Goal: Transaction & Acquisition: Subscribe to service/newsletter

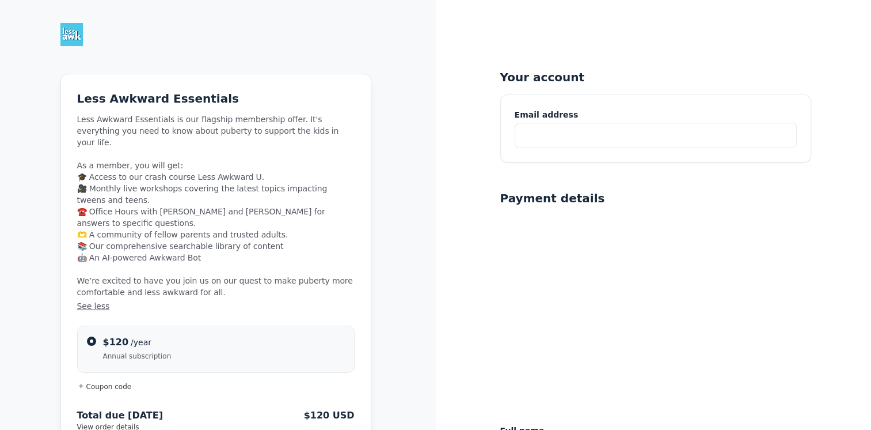
click at [458, 169] on div "Your account Email address Payment details Full name Business name (Optional) I…" at bounding box center [654, 306] width 436 height 612
click at [90, 336] on input "$120 /year Annual subscription" at bounding box center [91, 340] width 9 height 9
click at [120, 382] on span "Coupon code" at bounding box center [108, 386] width 45 height 8
click at [127, 396] on input "text" at bounding box center [216, 408] width 278 height 25
paste input "CHECKITOUT"
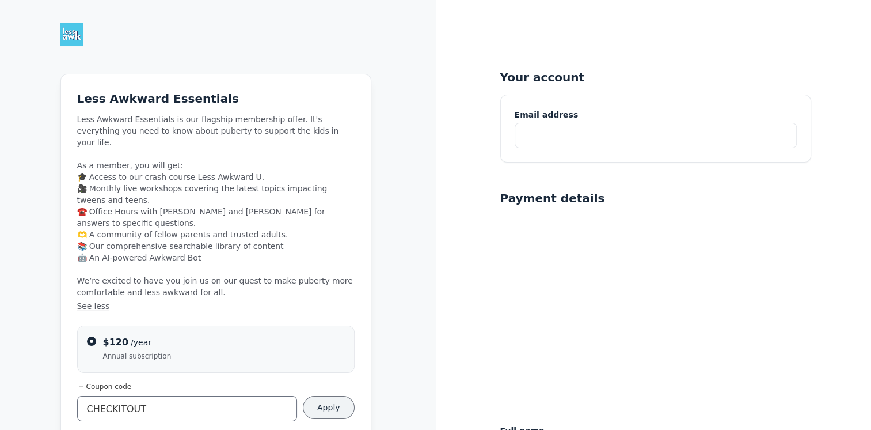
type input "CHECKITOUT"
click at [340, 396] on button "Apply" at bounding box center [329, 407] width 52 height 23
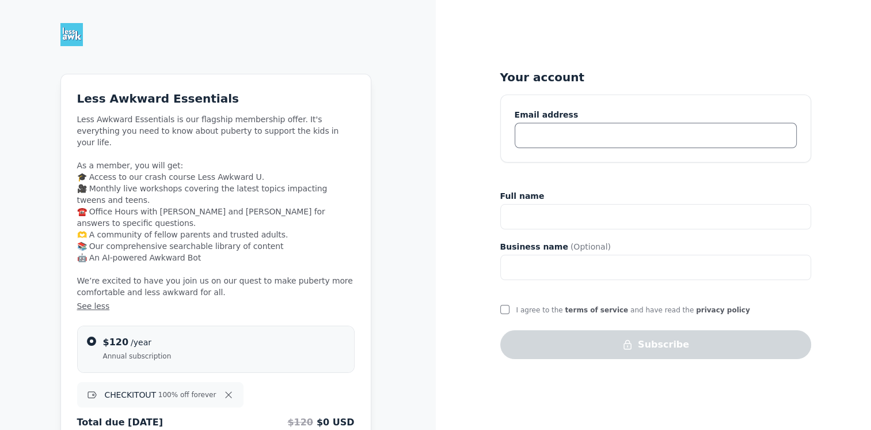
click at [569, 135] on input "text" at bounding box center [656, 135] width 282 height 25
type input "jhuppenb@socalgas.com"
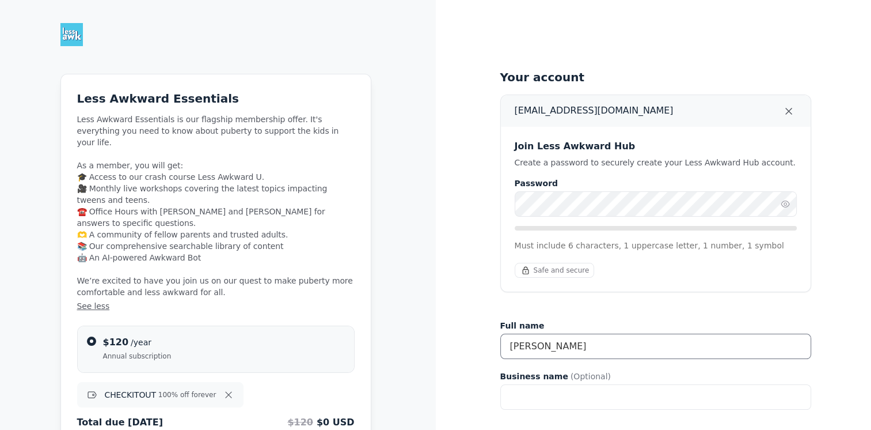
type input "Jill Bray"
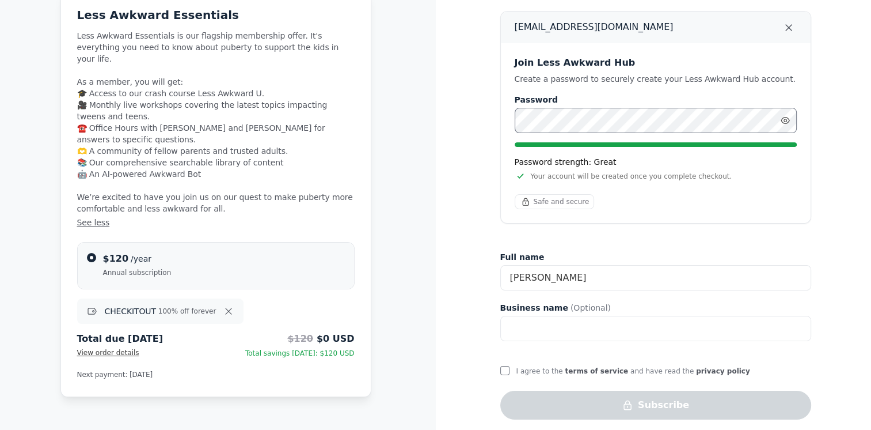
scroll to position [91, 0]
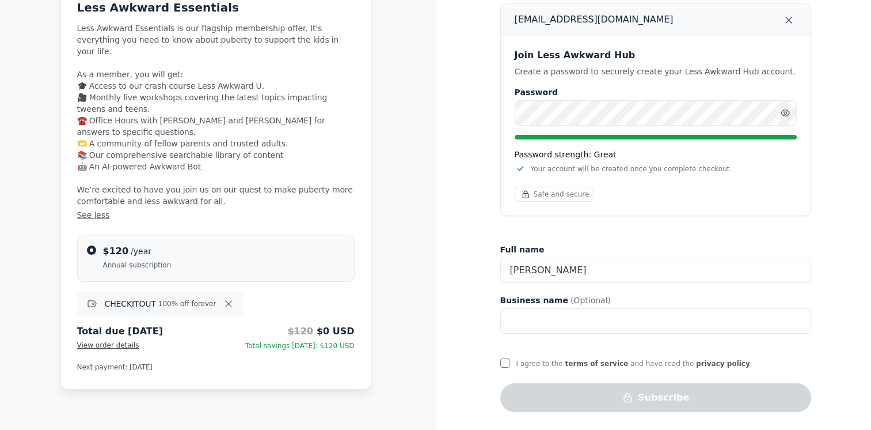
click at [551, 367] on span "I agree to the terms of service and have read the privacy policy" at bounding box center [634, 363] width 234 height 8
click at [510, 367] on input "I agree to the terms of service and have read the privacy policy" at bounding box center [504, 362] width 9 height 9
checkbox input "true"
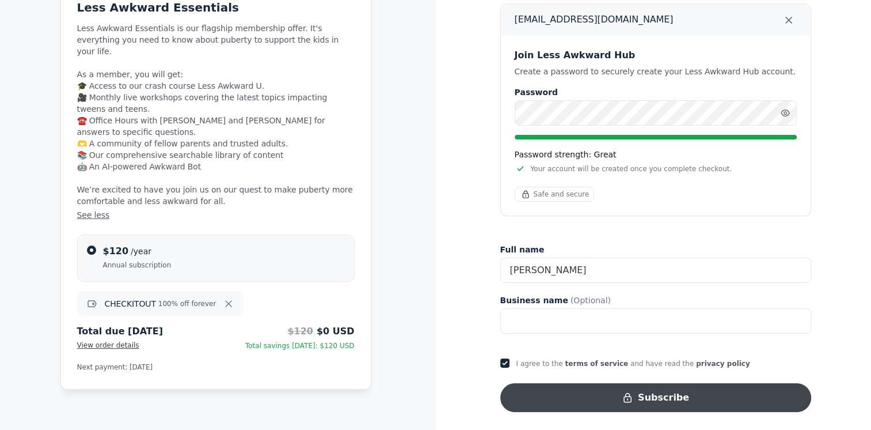
click at [578, 396] on button "Subscribe" at bounding box center [655, 397] width 311 height 29
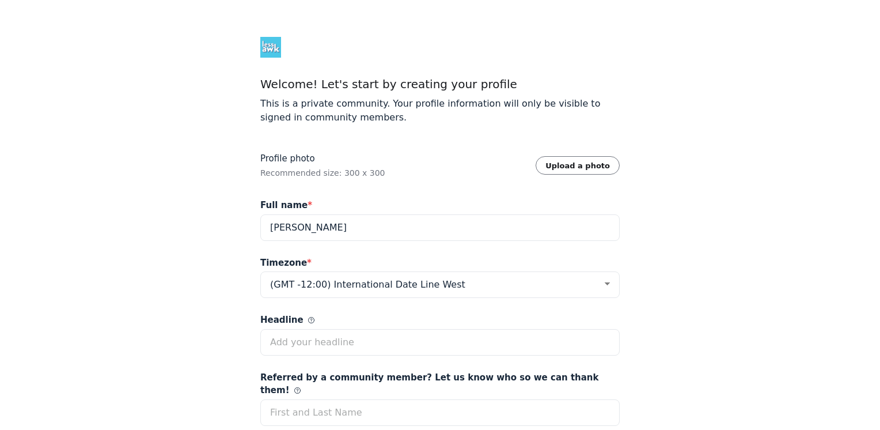
select select "Pacific Time ([GEOGRAPHIC_DATA] & [GEOGRAPHIC_DATA])"
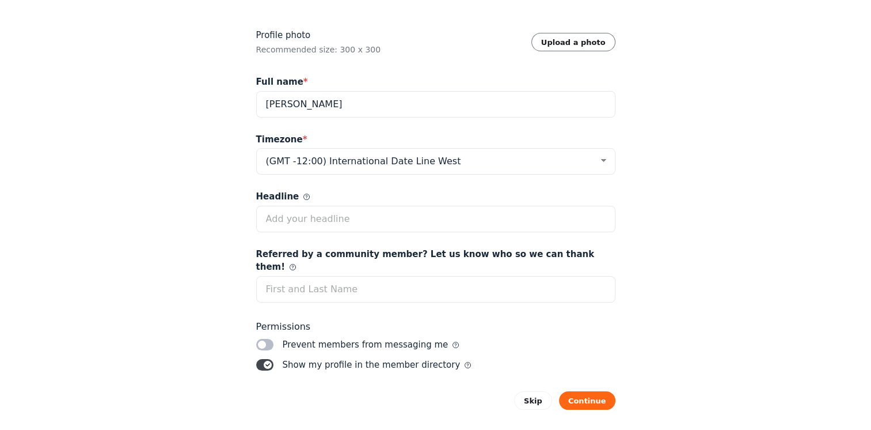
scroll to position [126, 0]
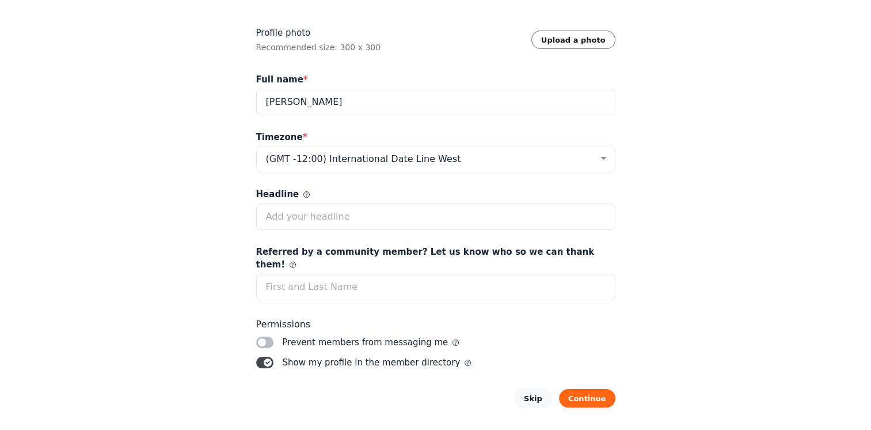
click at [541, 389] on button "Skip" at bounding box center [533, 398] width 38 height 18
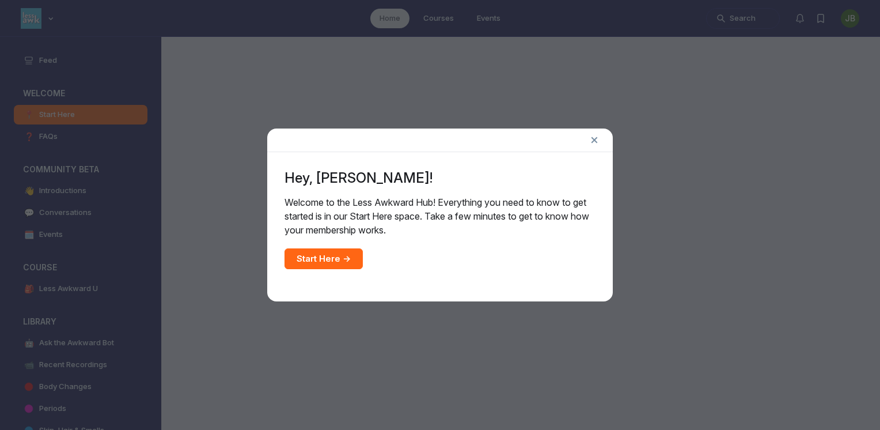
scroll to position [3226, 2205]
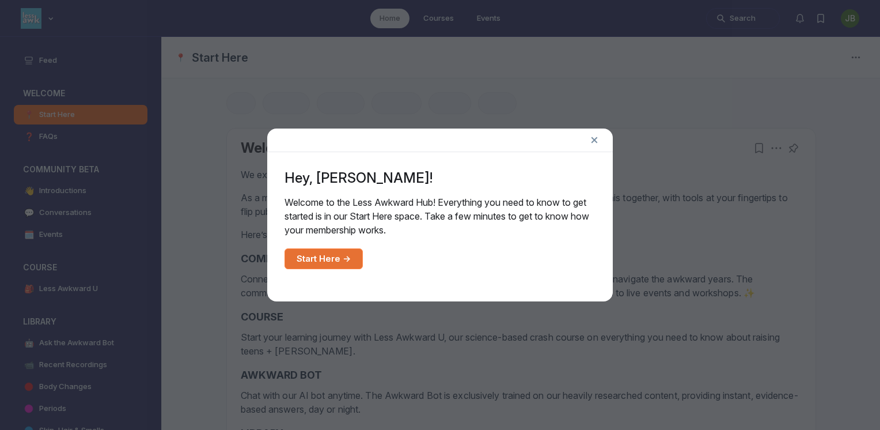
click at [324, 260] on link "Start Here →" at bounding box center [324, 258] width 78 height 21
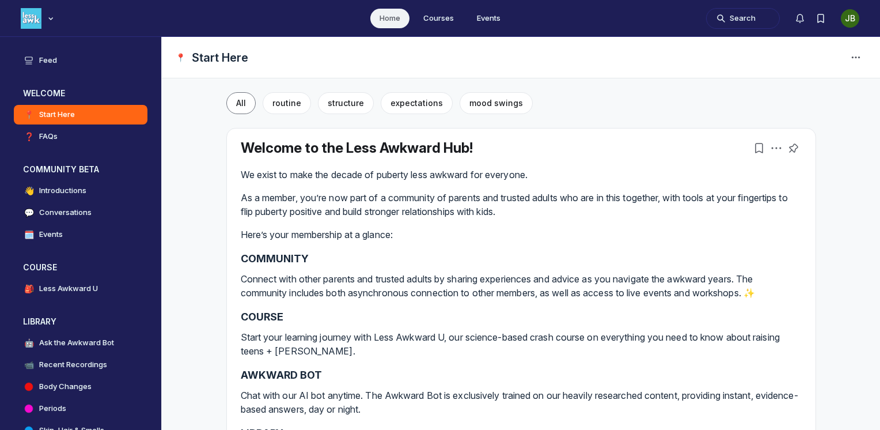
scroll to position [3226, 2205]
click at [448, 25] on link "Courses" at bounding box center [438, 19] width 49 height 20
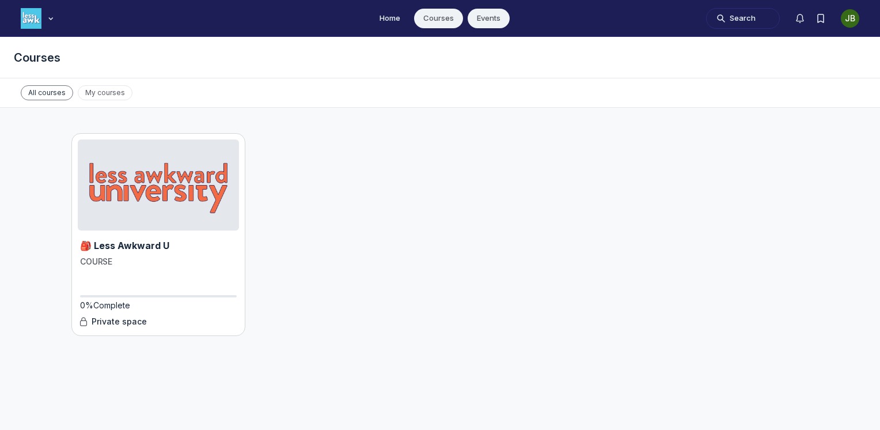
click at [491, 20] on link "Events" at bounding box center [489, 19] width 42 height 20
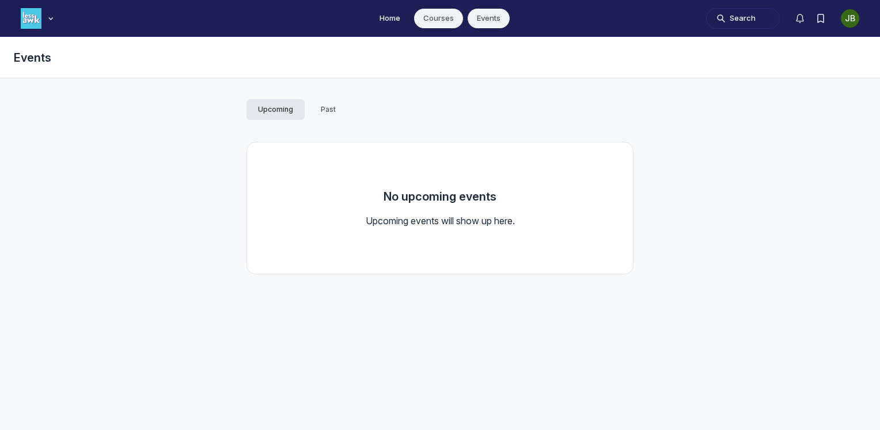
click at [435, 19] on link "Courses" at bounding box center [438, 19] width 49 height 20
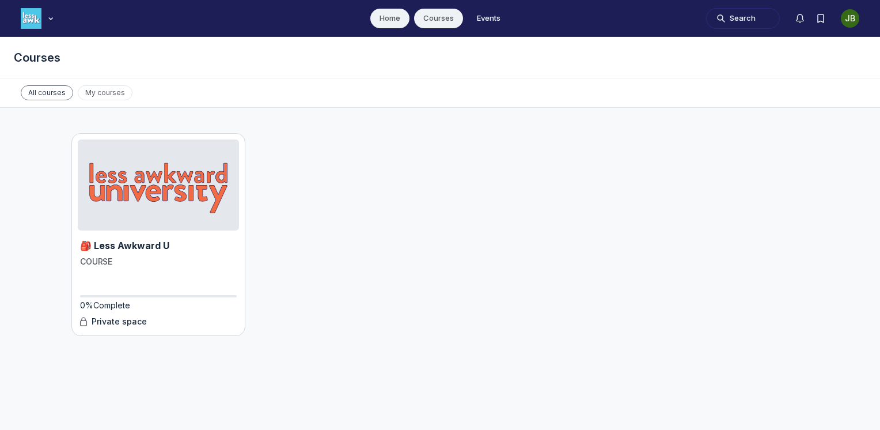
click at [386, 20] on link "Home" at bounding box center [389, 19] width 39 height 20
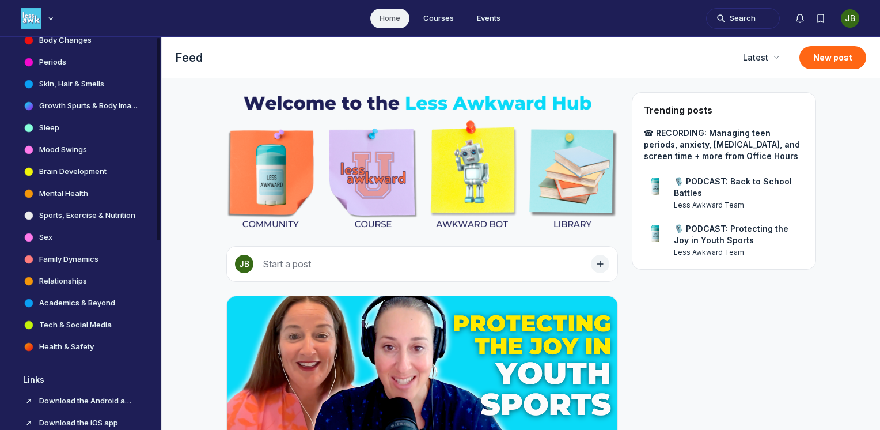
scroll to position [366, 0]
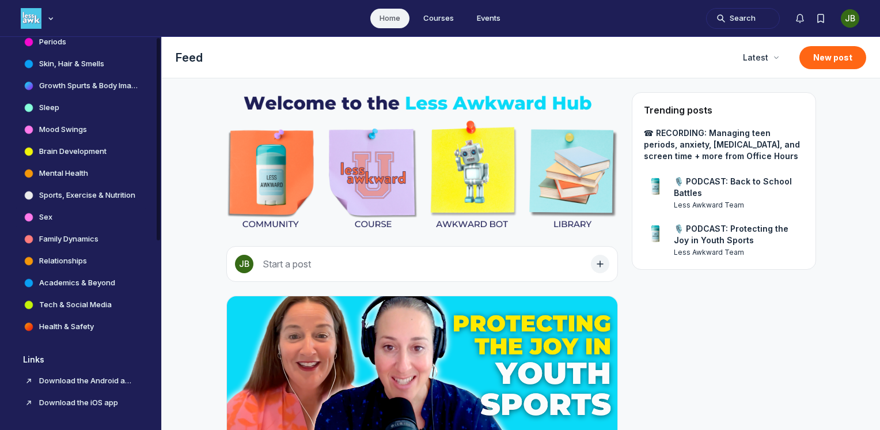
click at [44, 214] on h4 "Sex" at bounding box center [45, 217] width 13 height 12
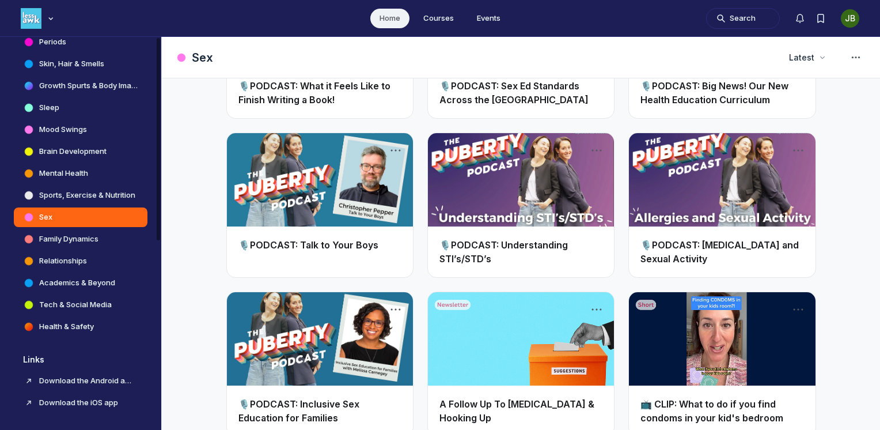
scroll to position [2905, 0]
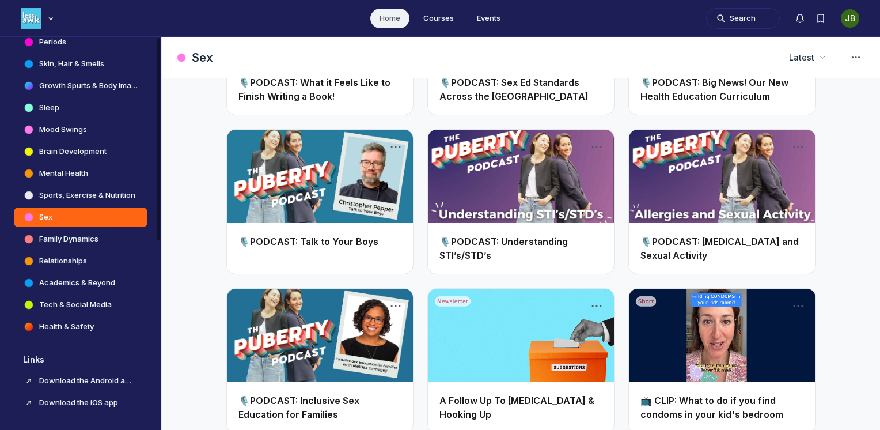
click at [81, 261] on h4 "Relationships" at bounding box center [63, 261] width 48 height 12
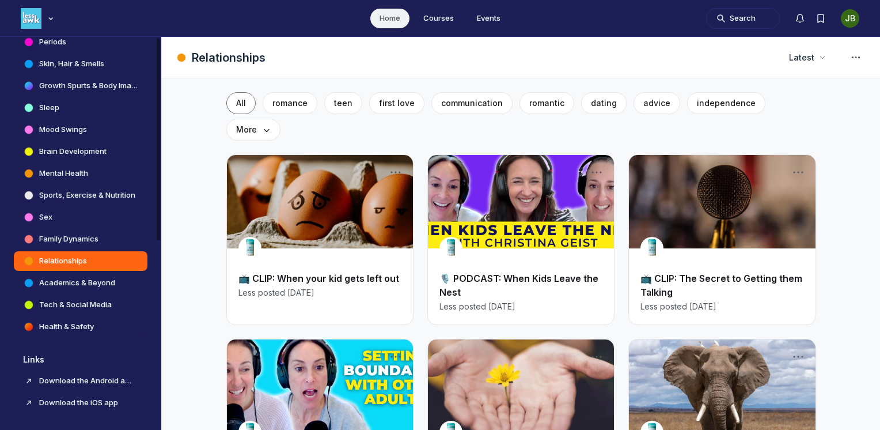
click at [65, 322] on h4 "Health & Safety" at bounding box center [66, 327] width 55 height 12
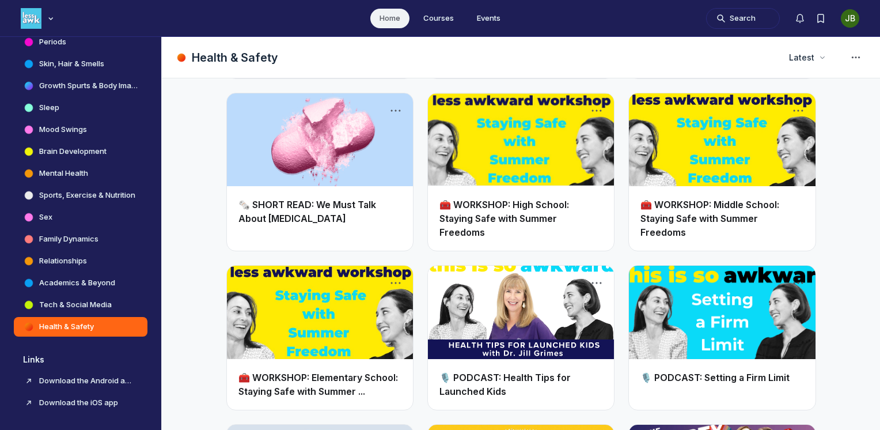
scroll to position [3190, 0]
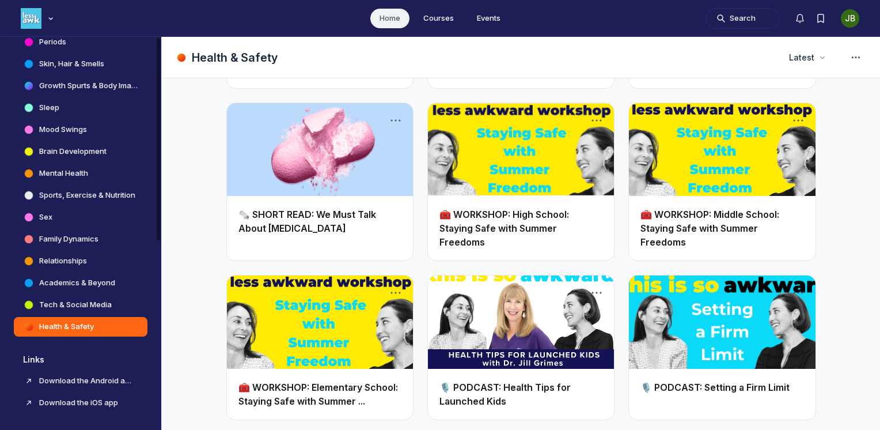
click at [78, 195] on h4 "Sports, Exercise & Nutrition" at bounding box center [87, 195] width 96 height 12
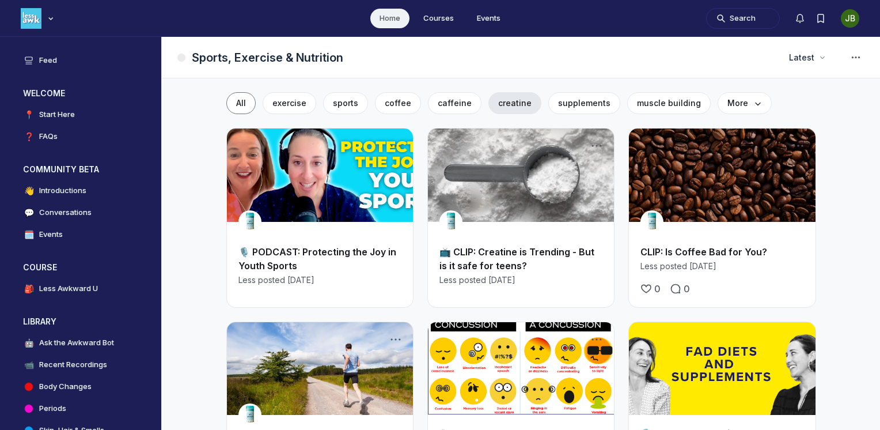
click at [509, 100] on span "creatine" at bounding box center [514, 103] width 33 height 10
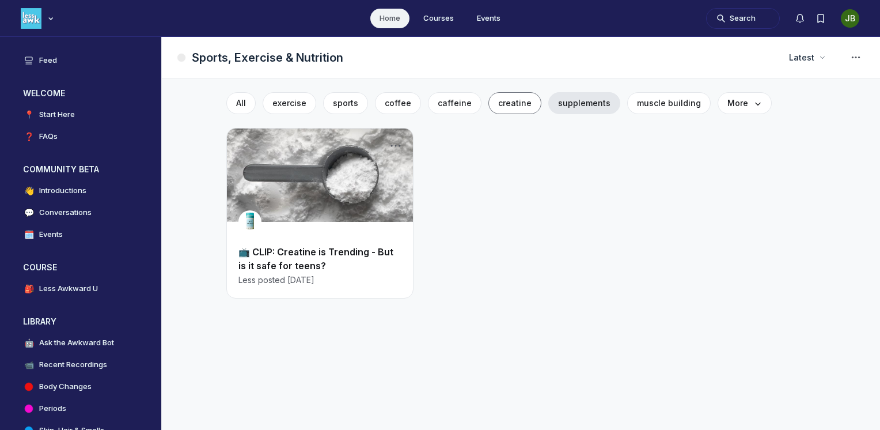
click at [568, 100] on span "supplements" at bounding box center [584, 103] width 52 height 10
click at [641, 104] on span "muscle building" at bounding box center [669, 103] width 64 height 10
click at [246, 98] on button "All" at bounding box center [240, 103] width 29 height 22
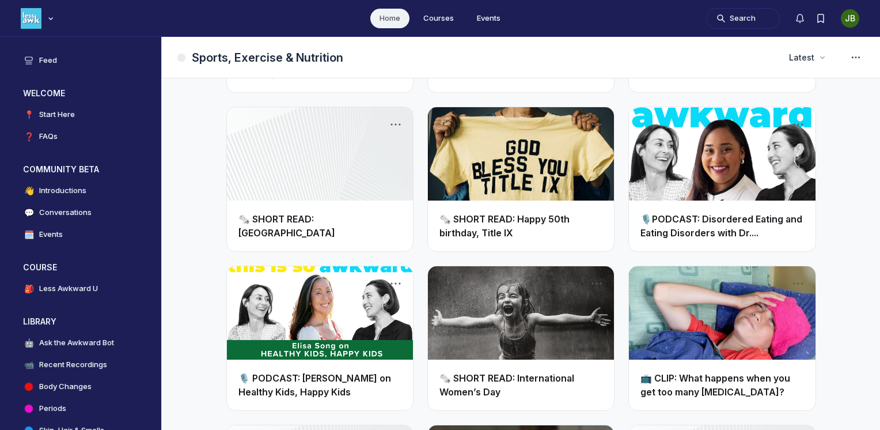
scroll to position [439, 0]
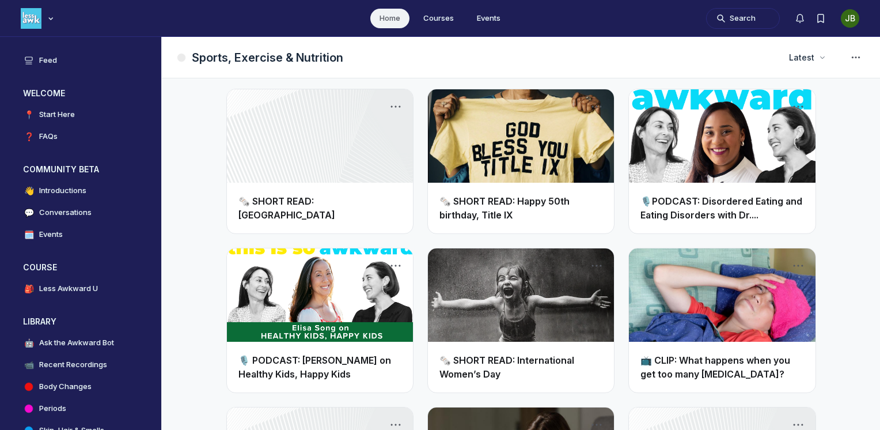
click at [498, 213] on link "🗞️ SHORT READ: Happy 50th birthday, Title IX" at bounding box center [504, 207] width 130 height 25
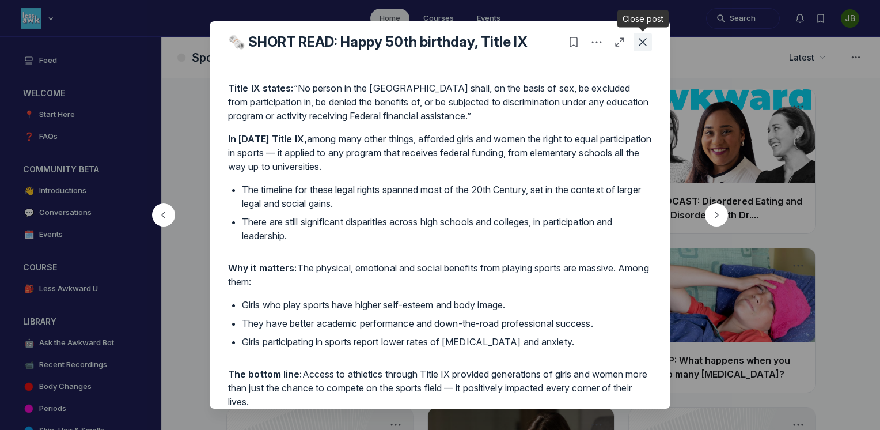
click at [644, 41] on icon "Close post" at bounding box center [643, 42] width 12 height 12
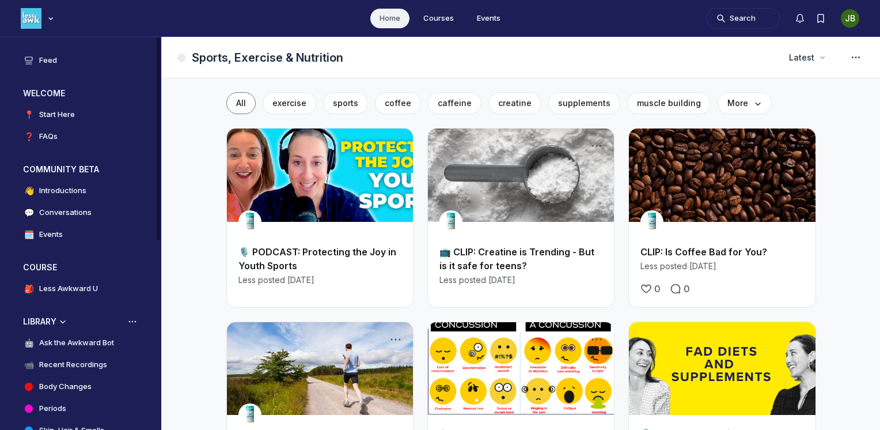
click at [79, 387] on h4 "Body Changes" at bounding box center [65, 387] width 52 height 12
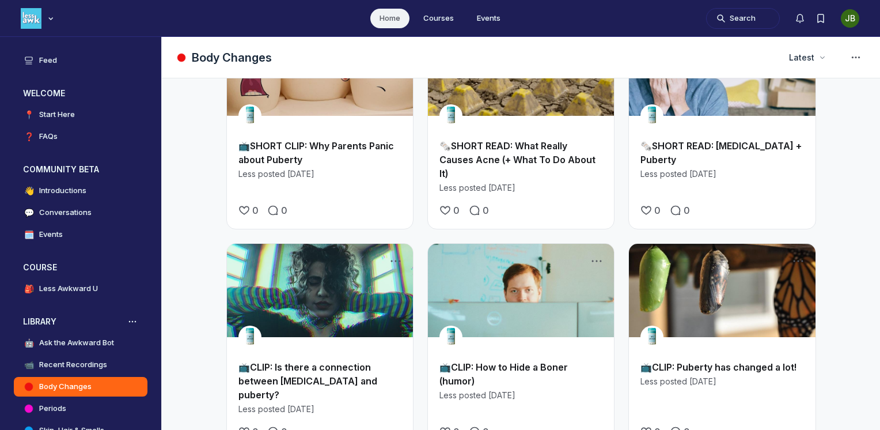
scroll to position [1189, 0]
